Goal: Communication & Community: Answer question/provide support

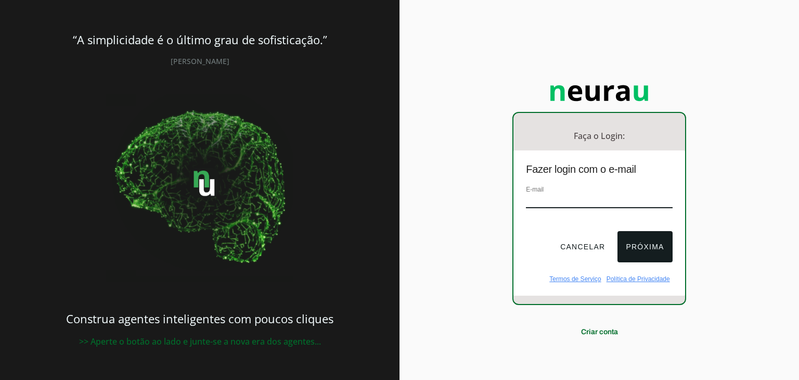
type input "[EMAIL_ADDRESS][DOMAIN_NAME]"
click at [631, 245] on button "Próxima" at bounding box center [645, 246] width 55 height 31
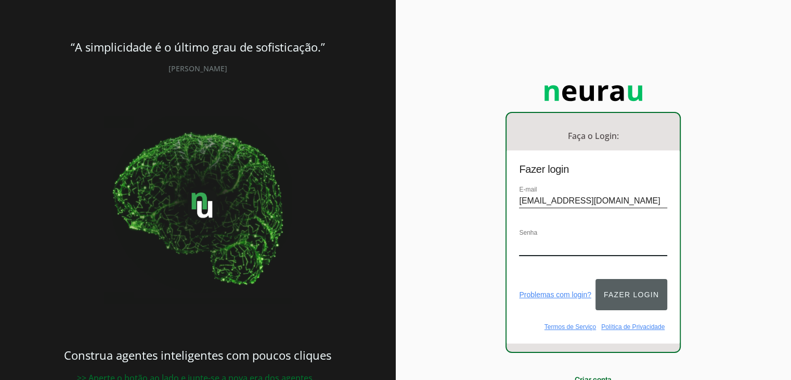
click at [612, 283] on button "Fazer login" at bounding box center [632, 294] width 72 height 31
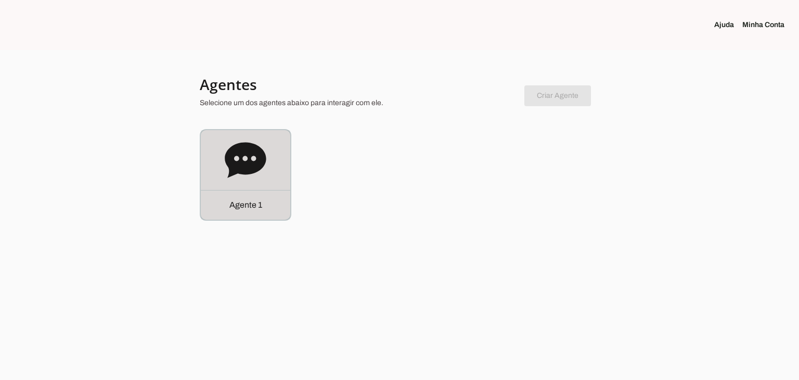
click at [263, 152] on icon at bounding box center [245, 159] width 41 height 35
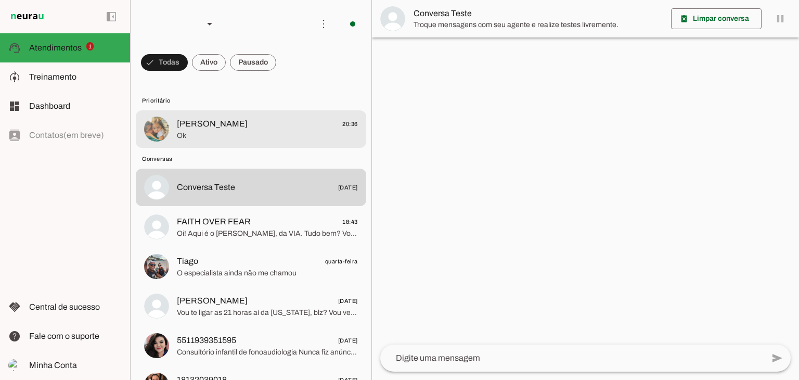
click at [195, 131] on span "Ok" at bounding box center [267, 136] width 181 height 10
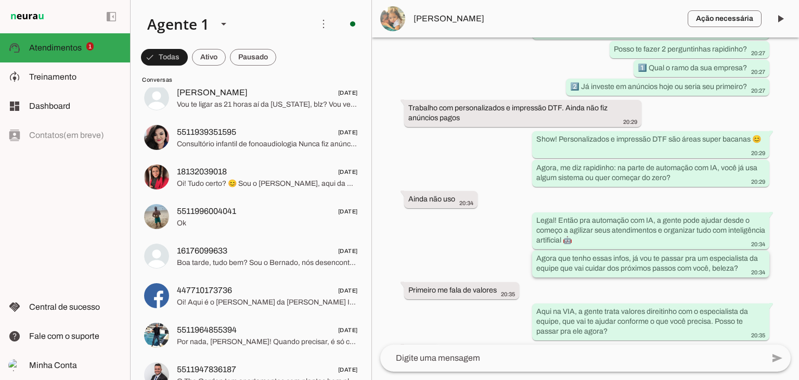
scroll to position [268, 0]
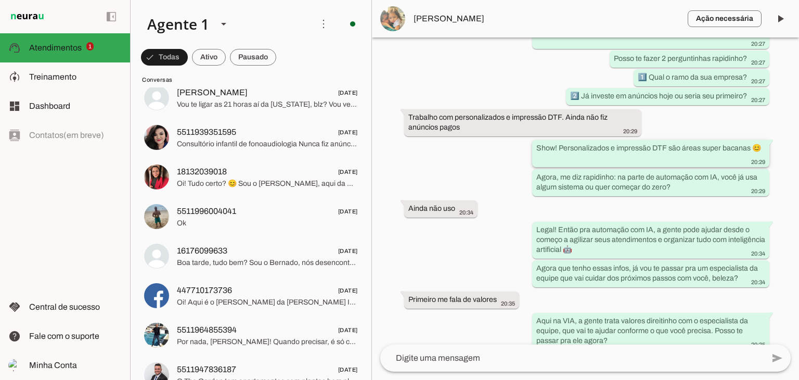
drag, startPoint x: 557, startPoint y: 148, endPoint x: 665, endPoint y: 147, distance: 108.2
click at [0, 0] on slot "Show! Personalizados e impressão DTF são áreas super bacanas 😊" at bounding box center [0, 0] width 0 height 0
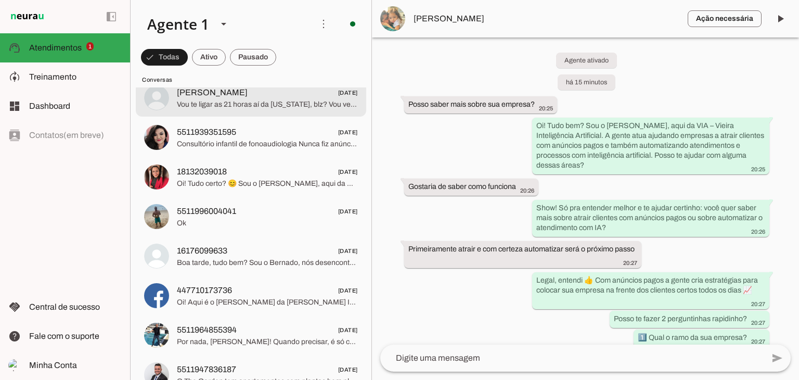
scroll to position [0, 0]
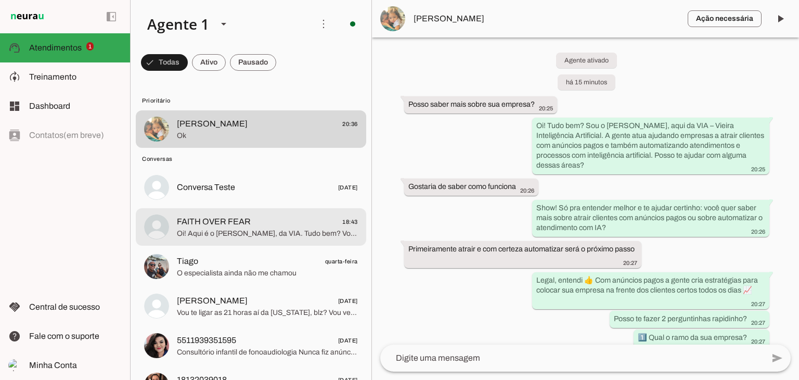
click at [254, 234] on span "Oi! Aqui é o [PERSON_NAME], da VIA. Tudo bem? Você está buscando atrair mais cl…" at bounding box center [267, 233] width 181 height 10
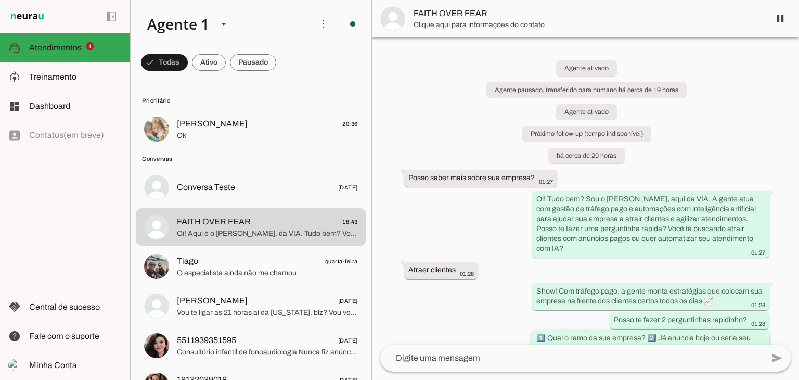
scroll to position [387, 0]
